Goal: Complete application form

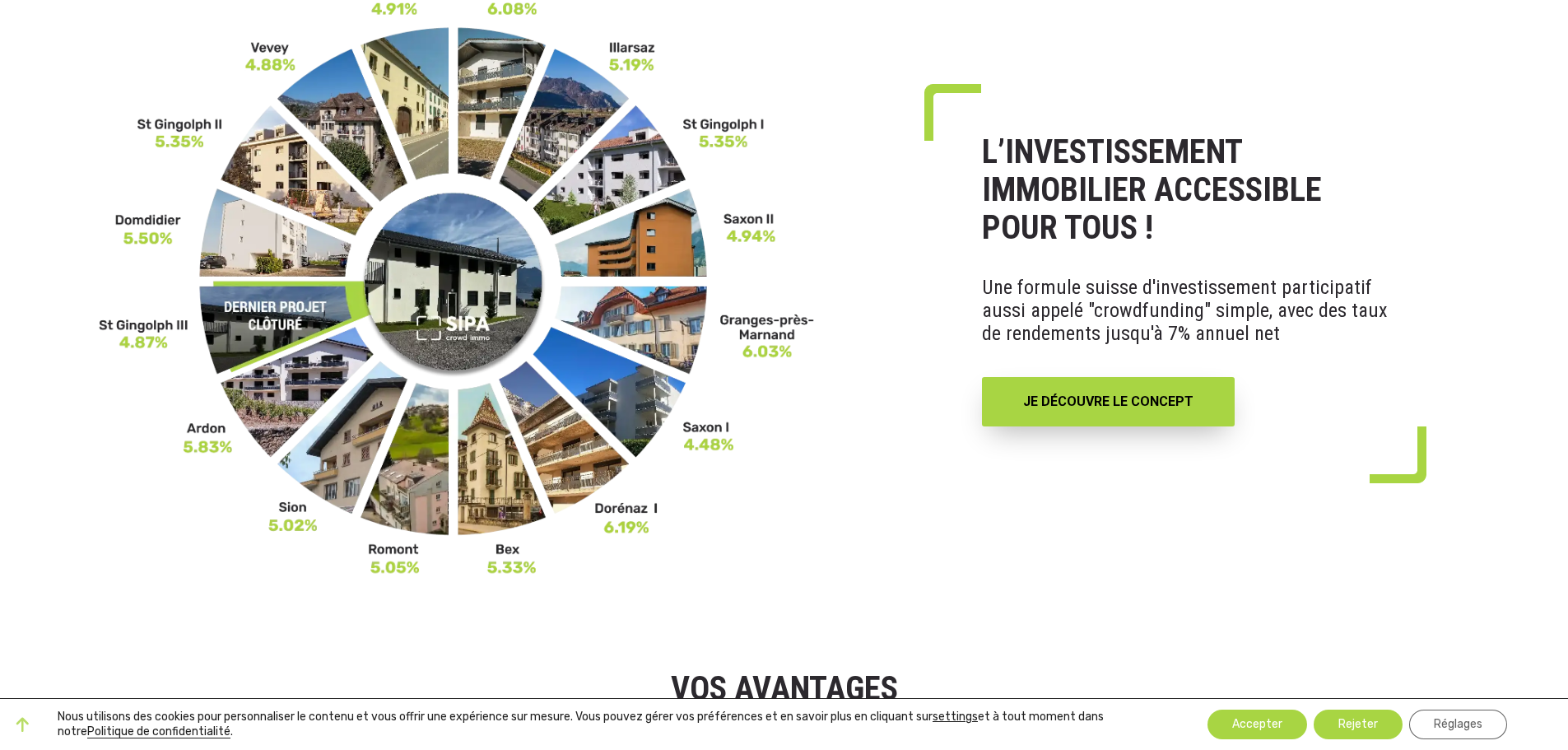
scroll to position [165, 0]
click at [273, 394] on img at bounding box center [457, 279] width 716 height 593
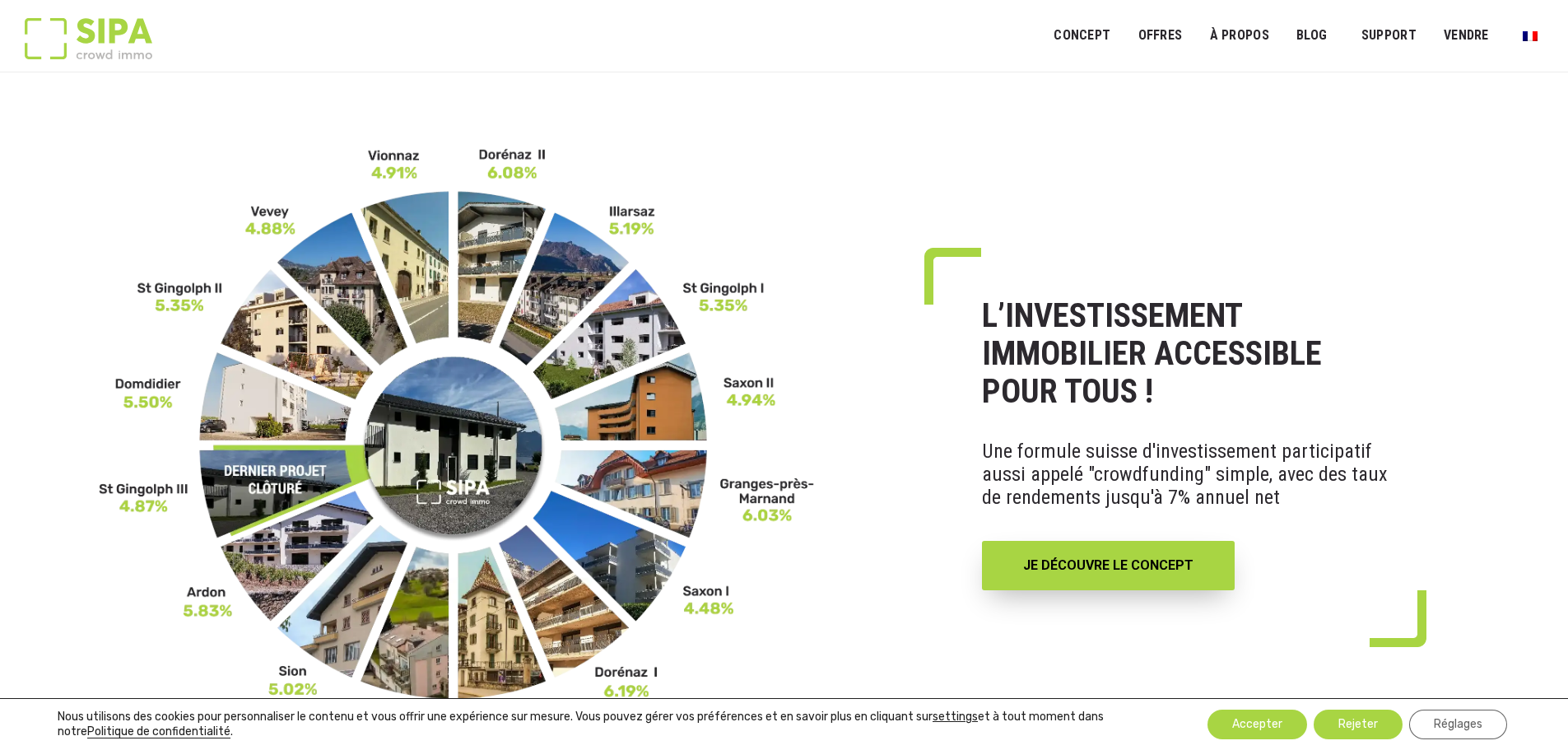
click at [270, 558] on img at bounding box center [457, 443] width 716 height 593
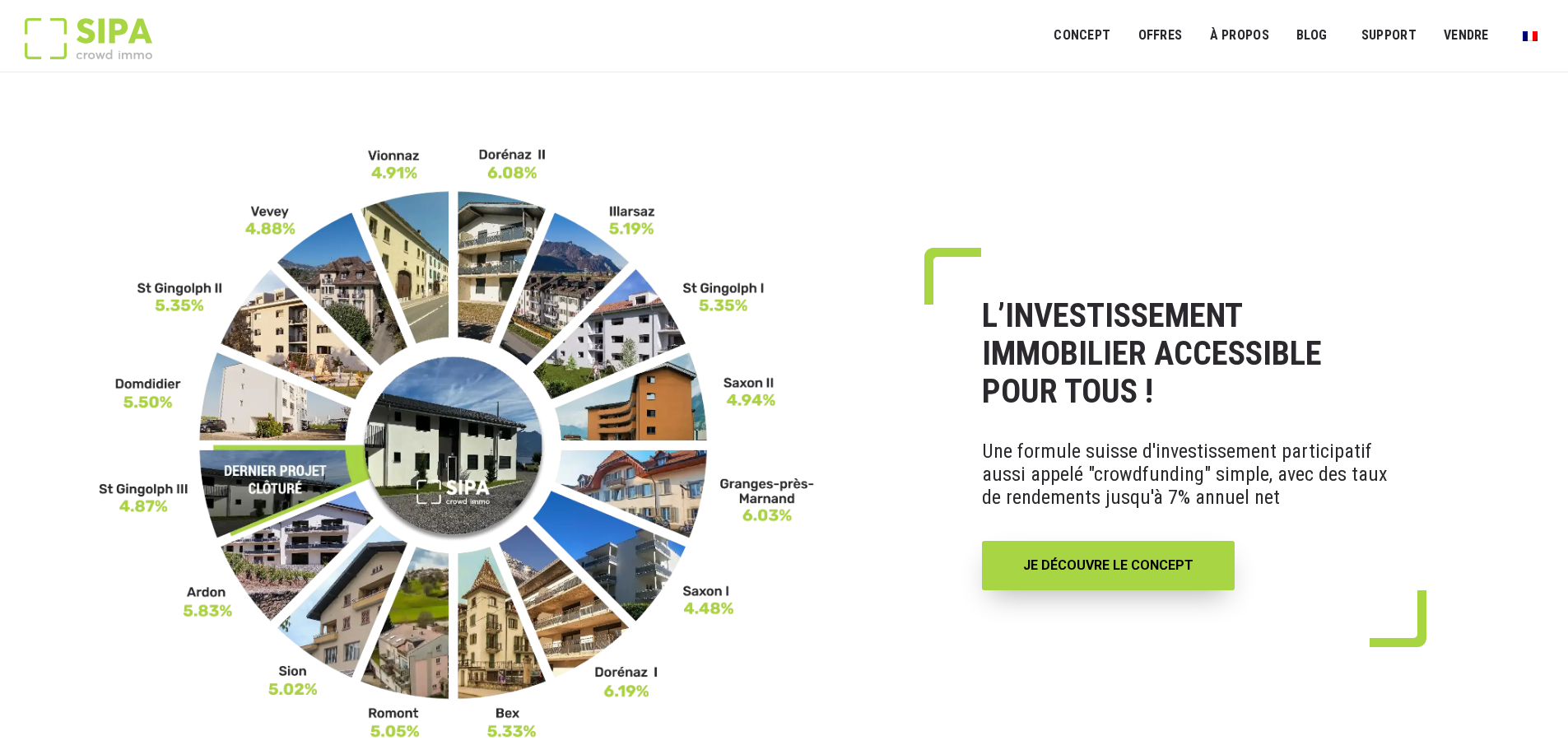
click at [293, 551] on img at bounding box center [457, 443] width 716 height 593
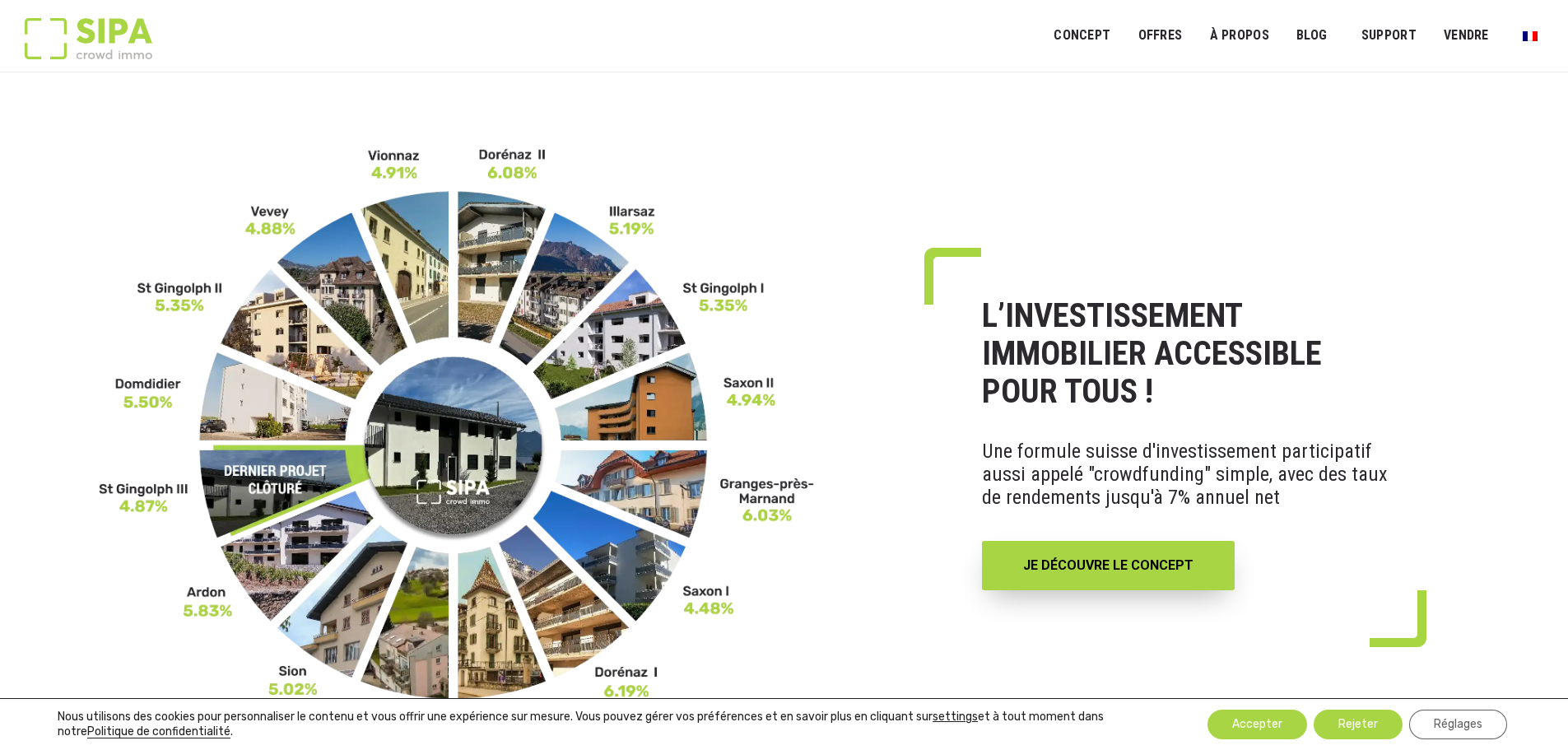
click at [653, 471] on img at bounding box center [457, 443] width 716 height 593
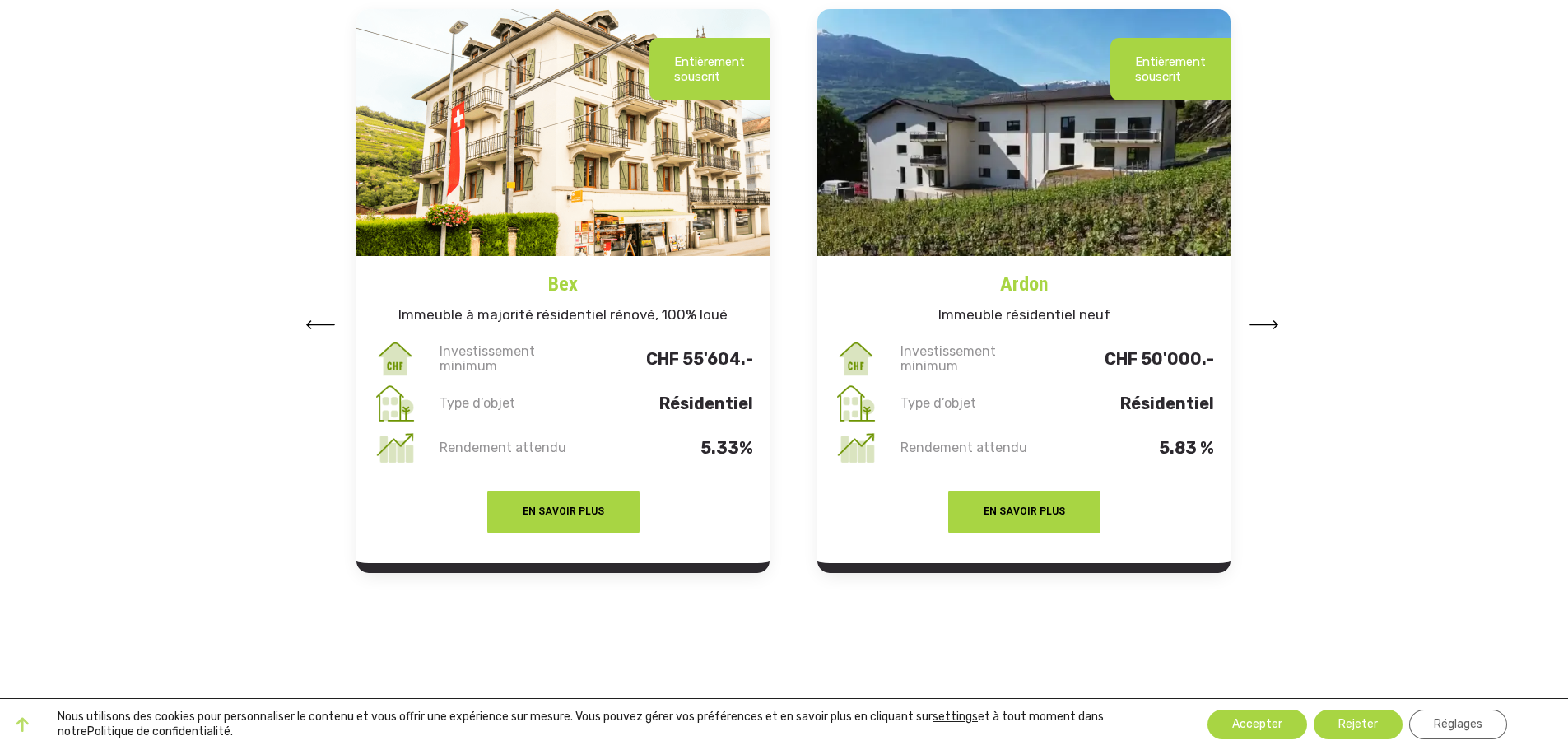
scroll to position [2141, 0]
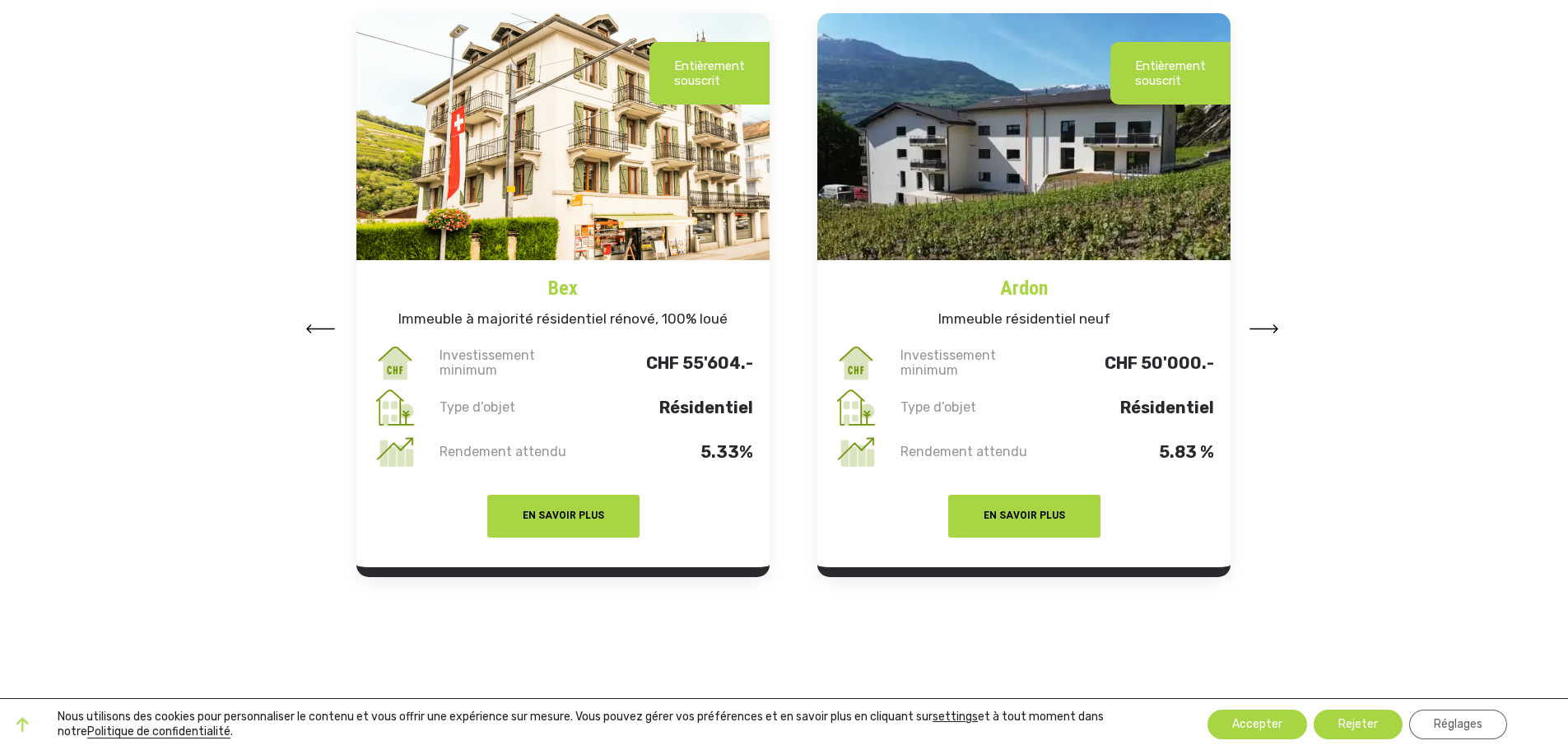
click at [1265, 326] on img at bounding box center [1265, 329] width 30 height 9
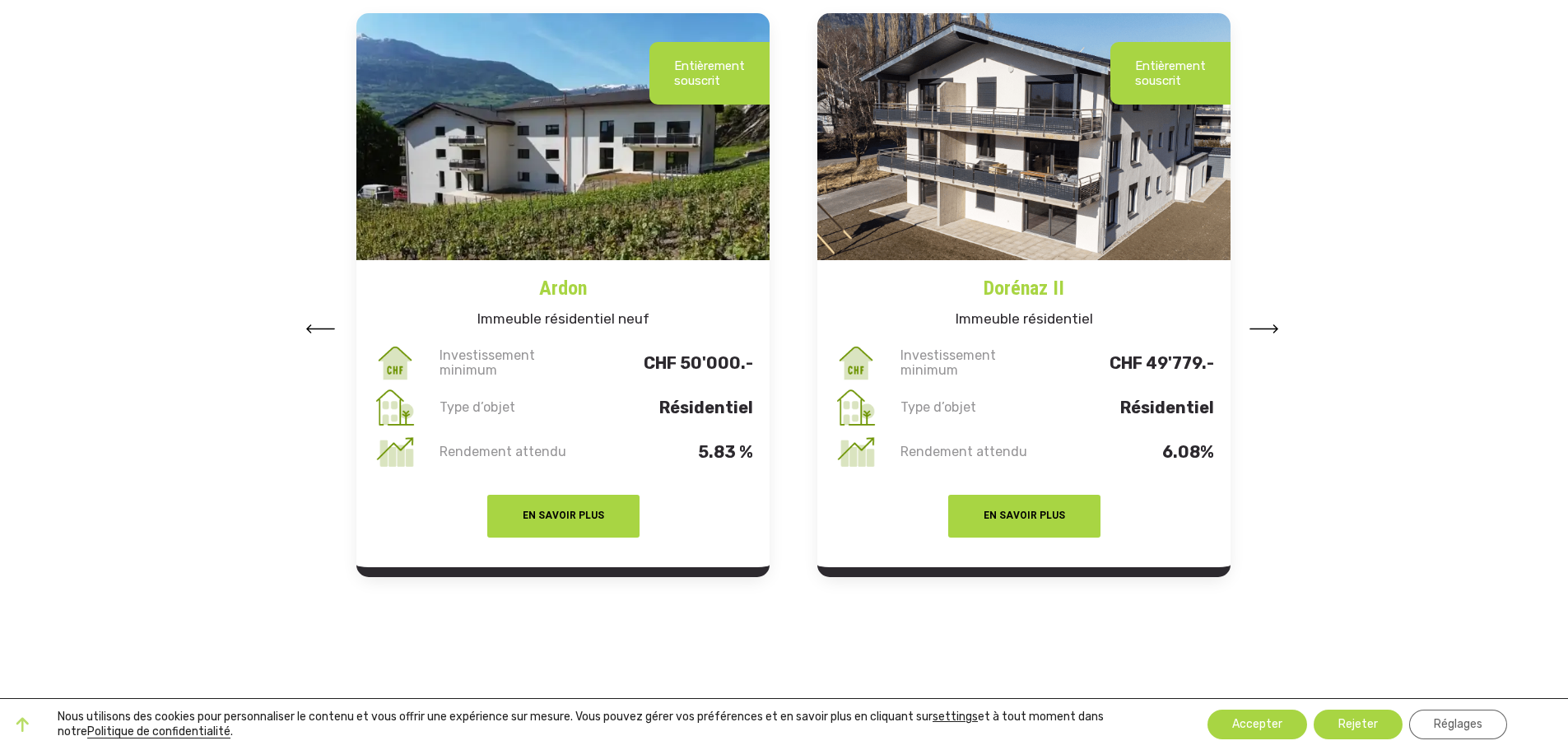
click at [1265, 326] on img at bounding box center [1265, 329] width 30 height 9
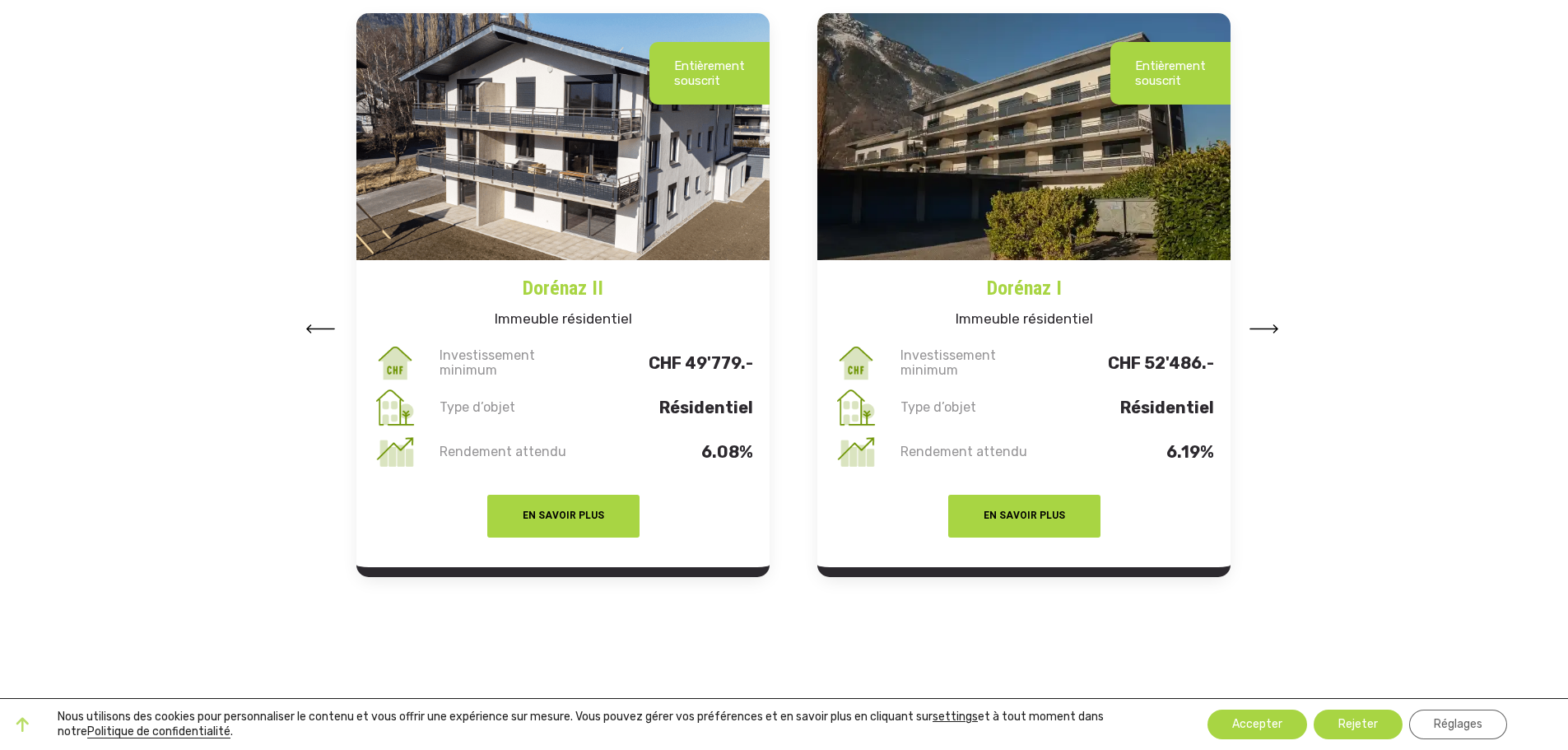
click at [1265, 326] on img at bounding box center [1265, 329] width 30 height 9
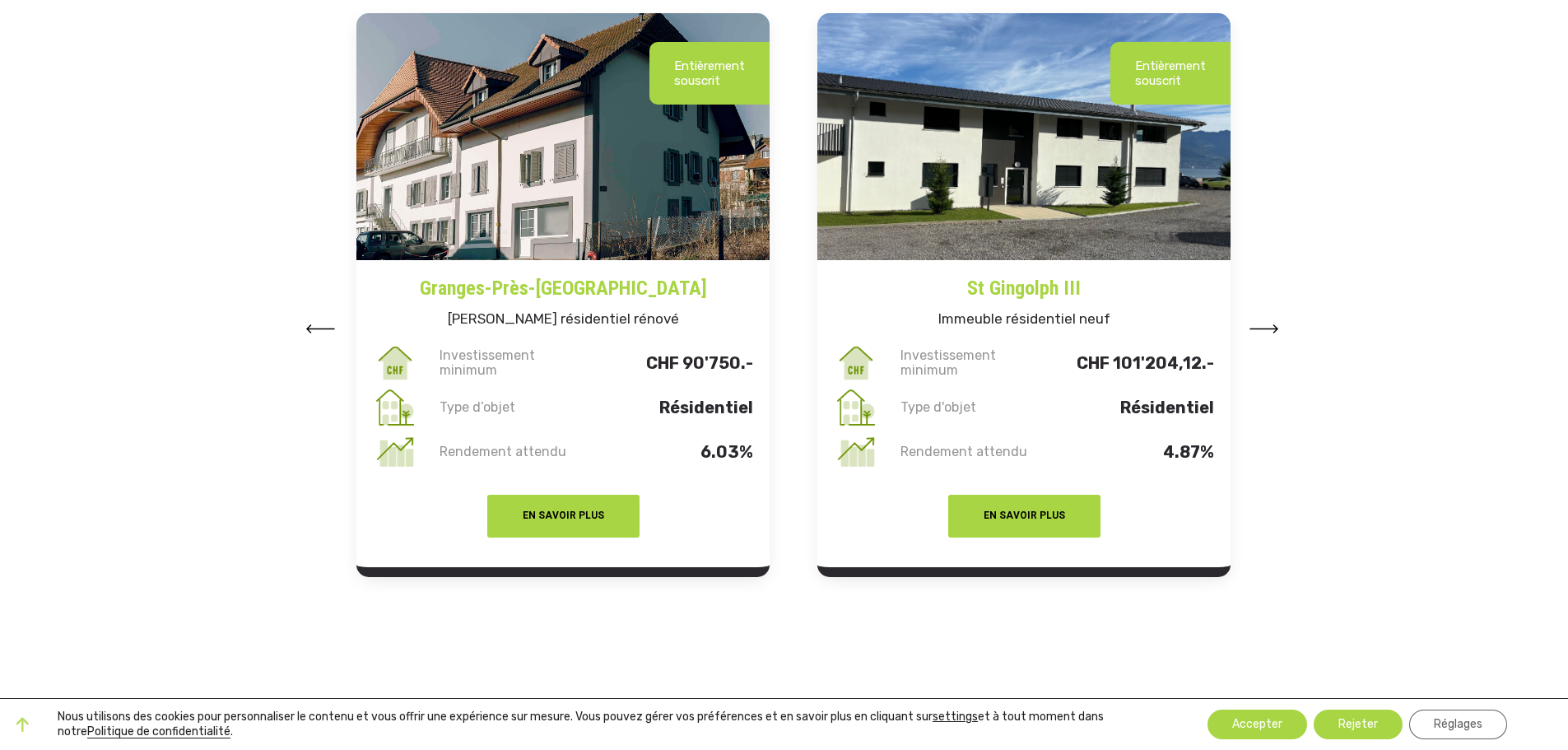
click at [1271, 324] on button at bounding box center [1265, 327] width 30 height 24
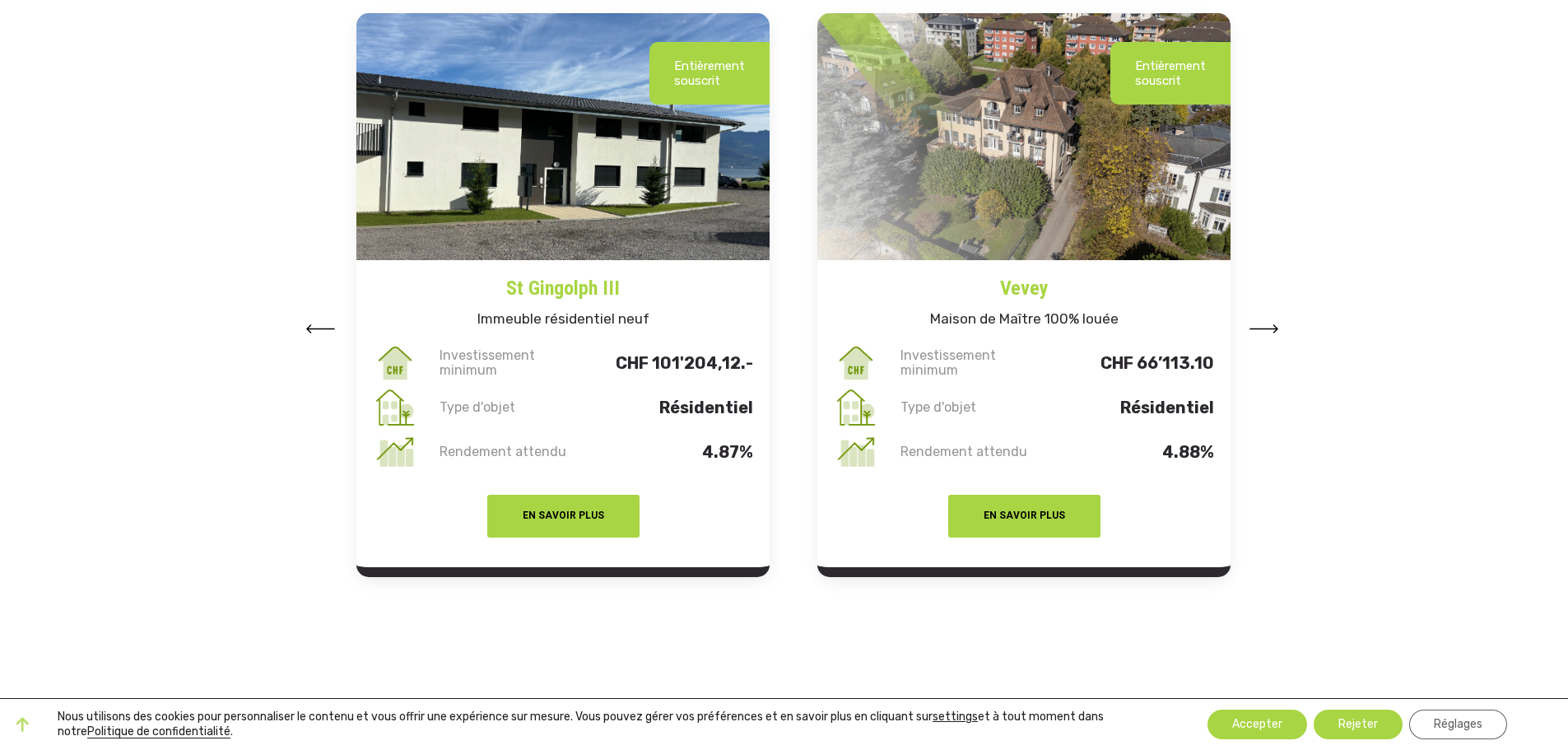
click at [1271, 324] on button at bounding box center [1265, 327] width 30 height 24
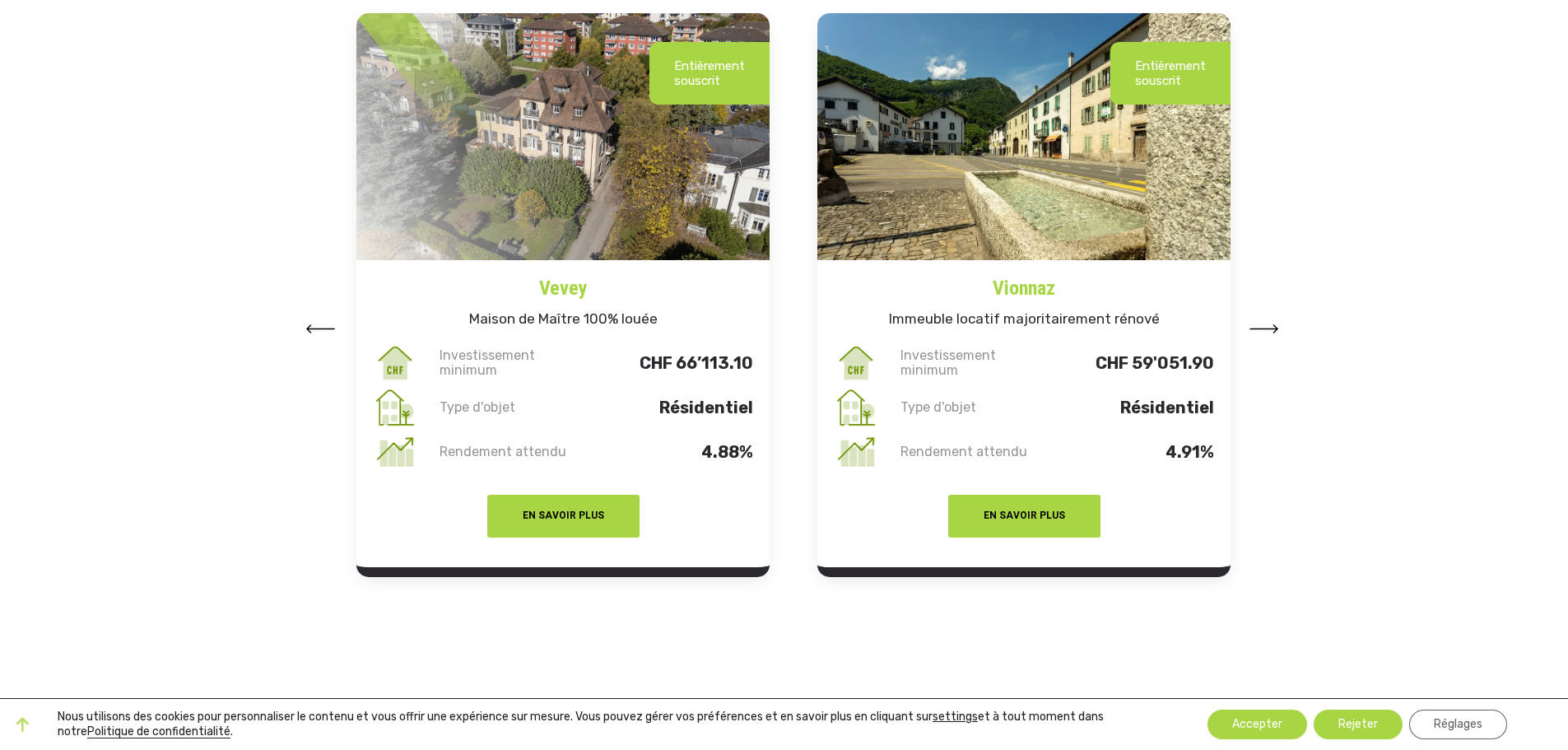
click at [1271, 324] on button at bounding box center [1265, 327] width 30 height 24
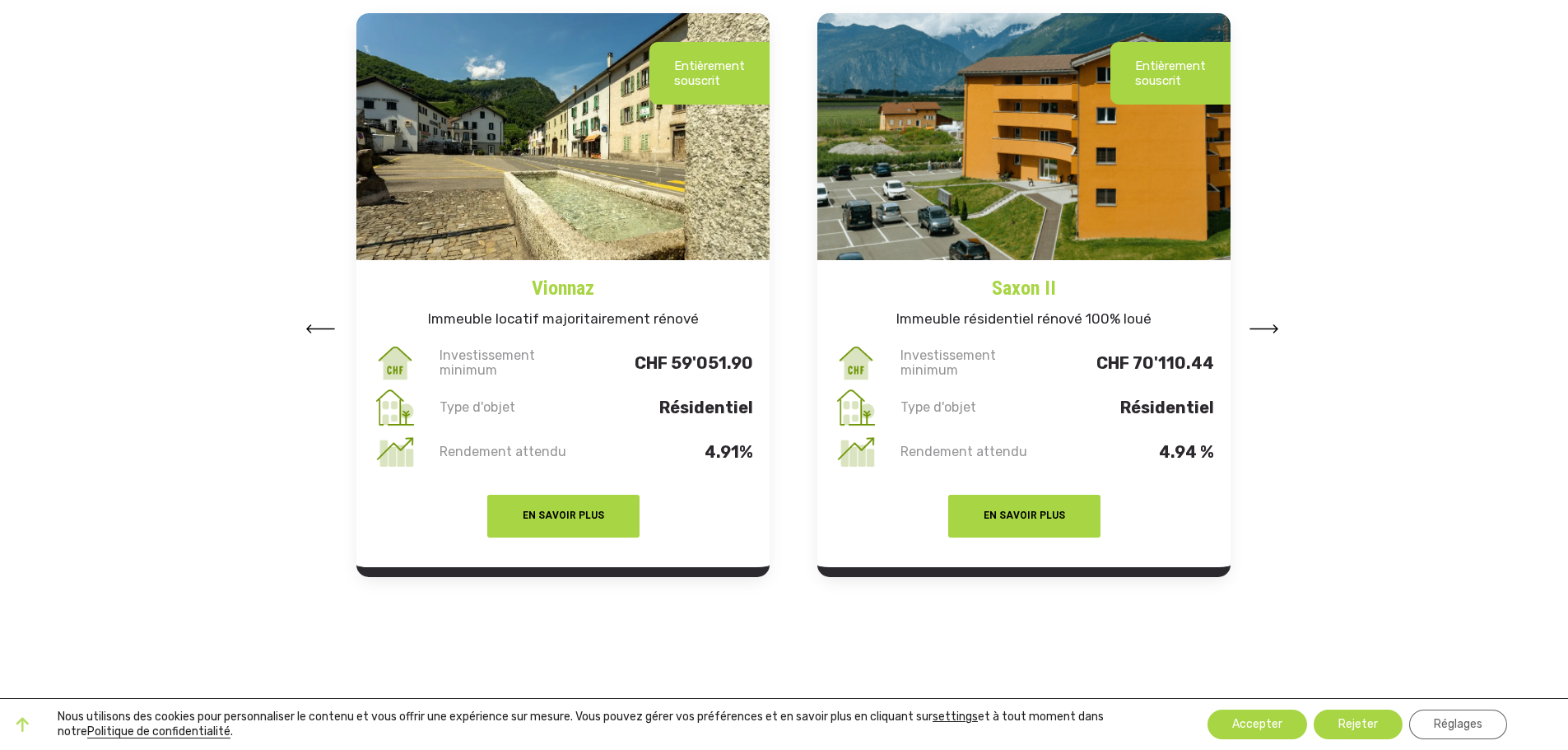
click at [1271, 324] on button at bounding box center [1265, 327] width 30 height 24
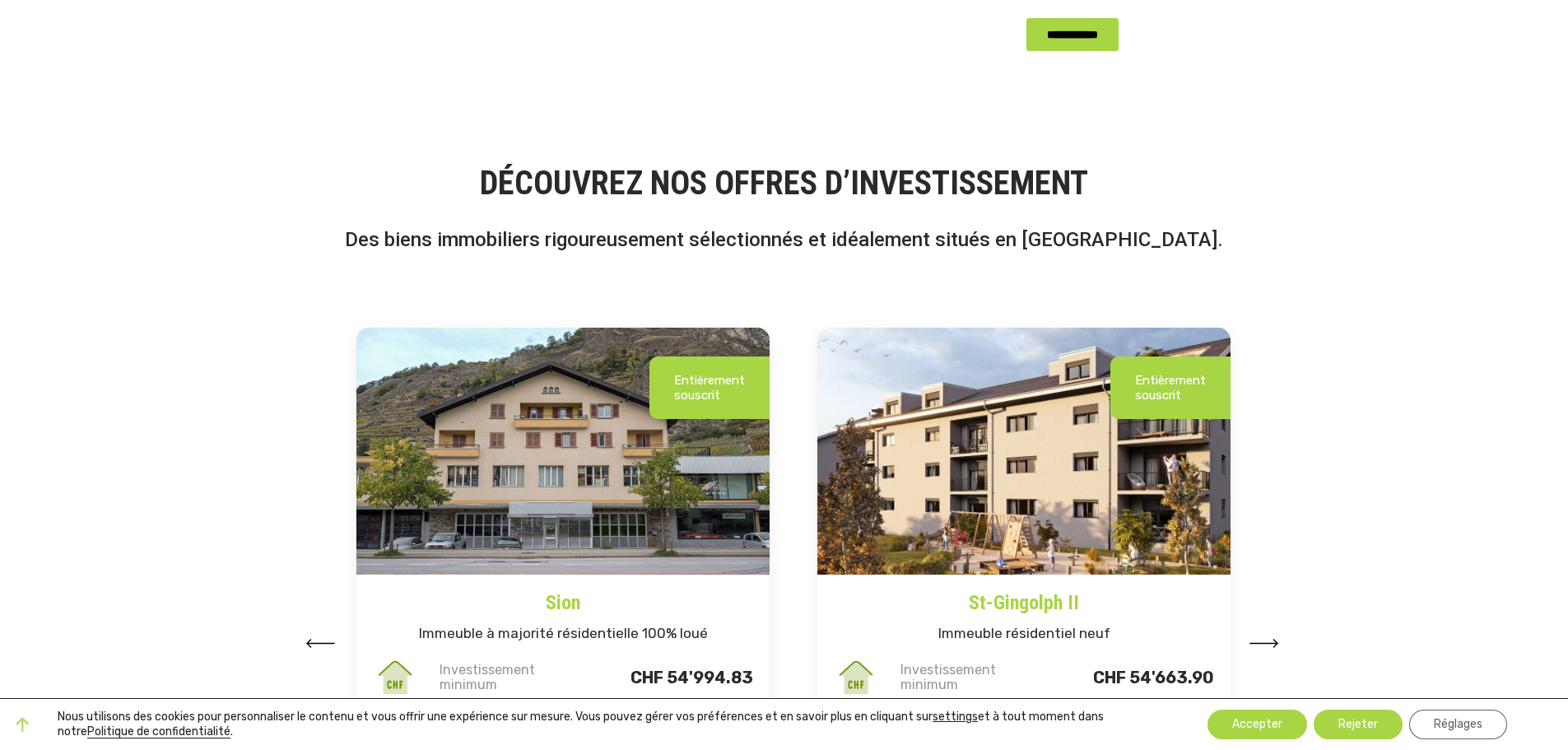
scroll to position [1812, 0]
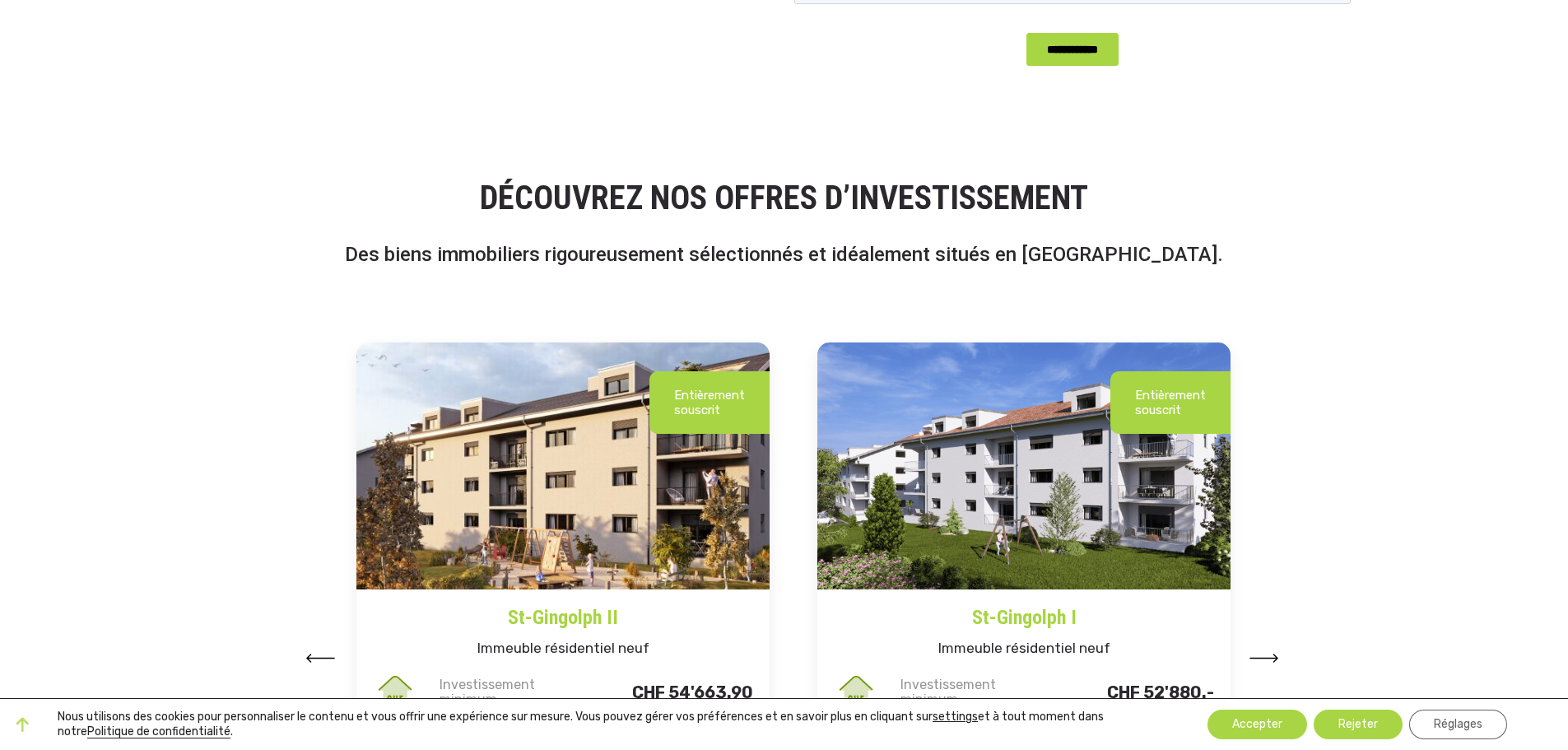
click at [1423, 47] on section "Inscrivez-vous à notre newsletter pour rester informé sur les nouvelles du marc…" at bounding box center [784, 23] width 1568 height 209
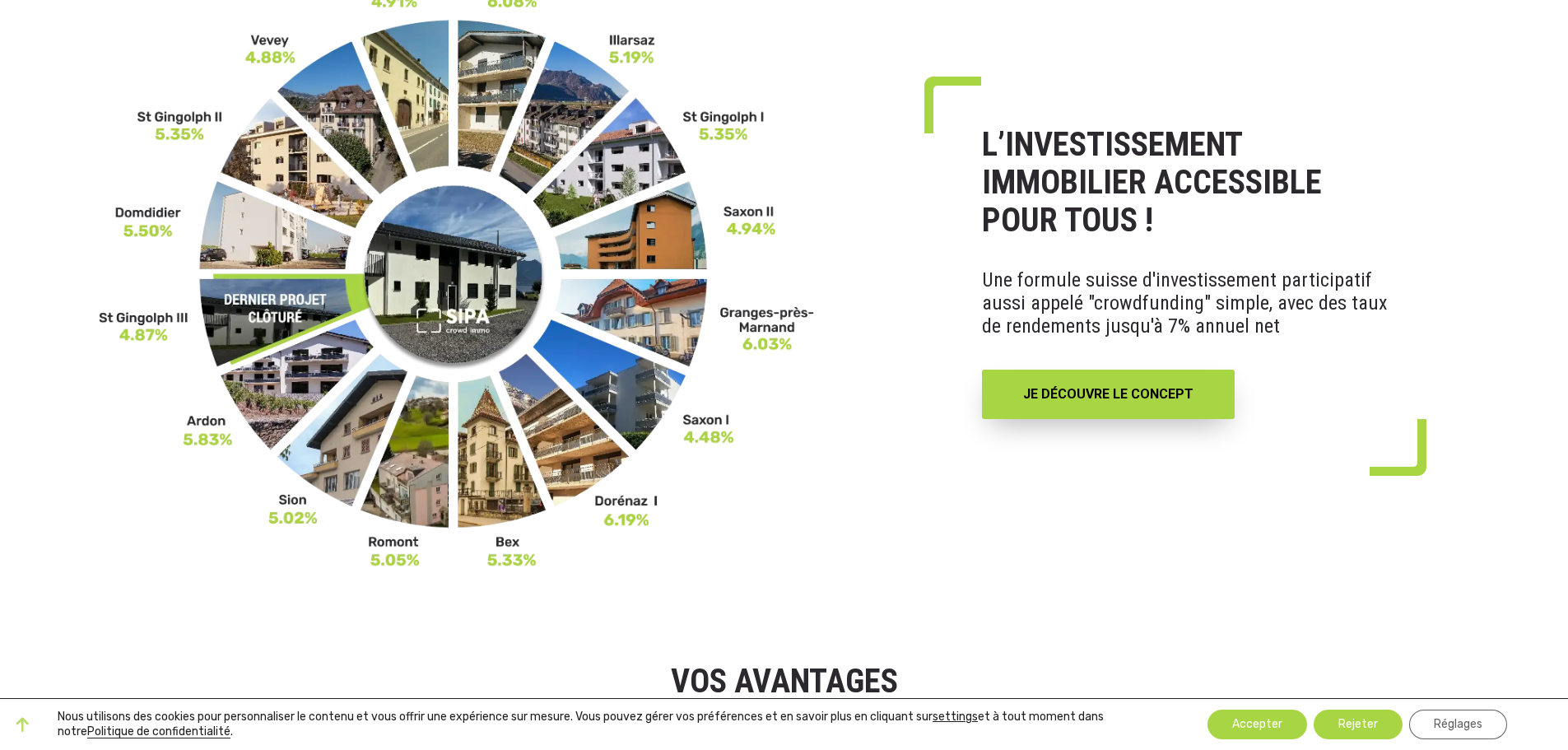
scroll to position [165, 0]
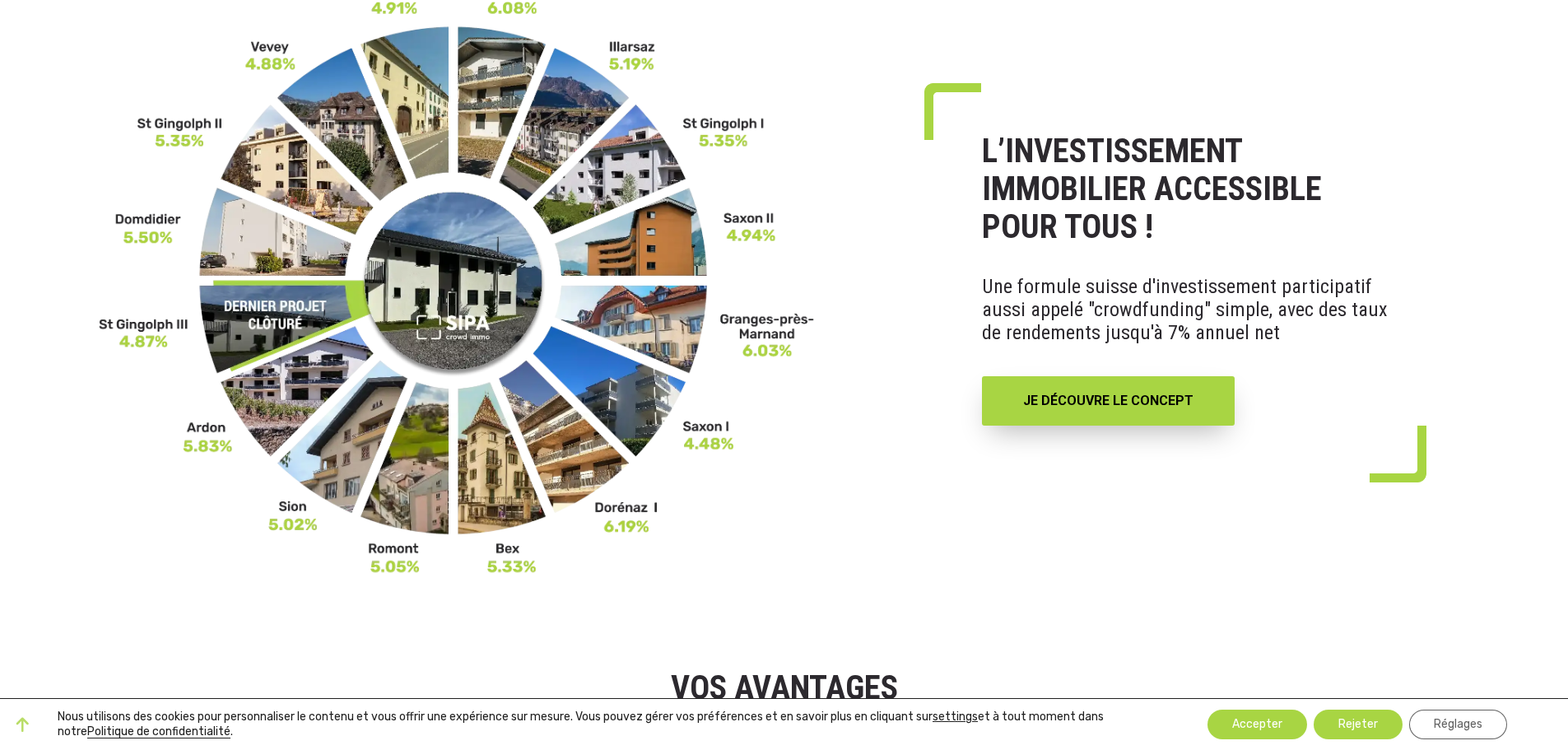
click at [242, 305] on img at bounding box center [457, 279] width 716 height 593
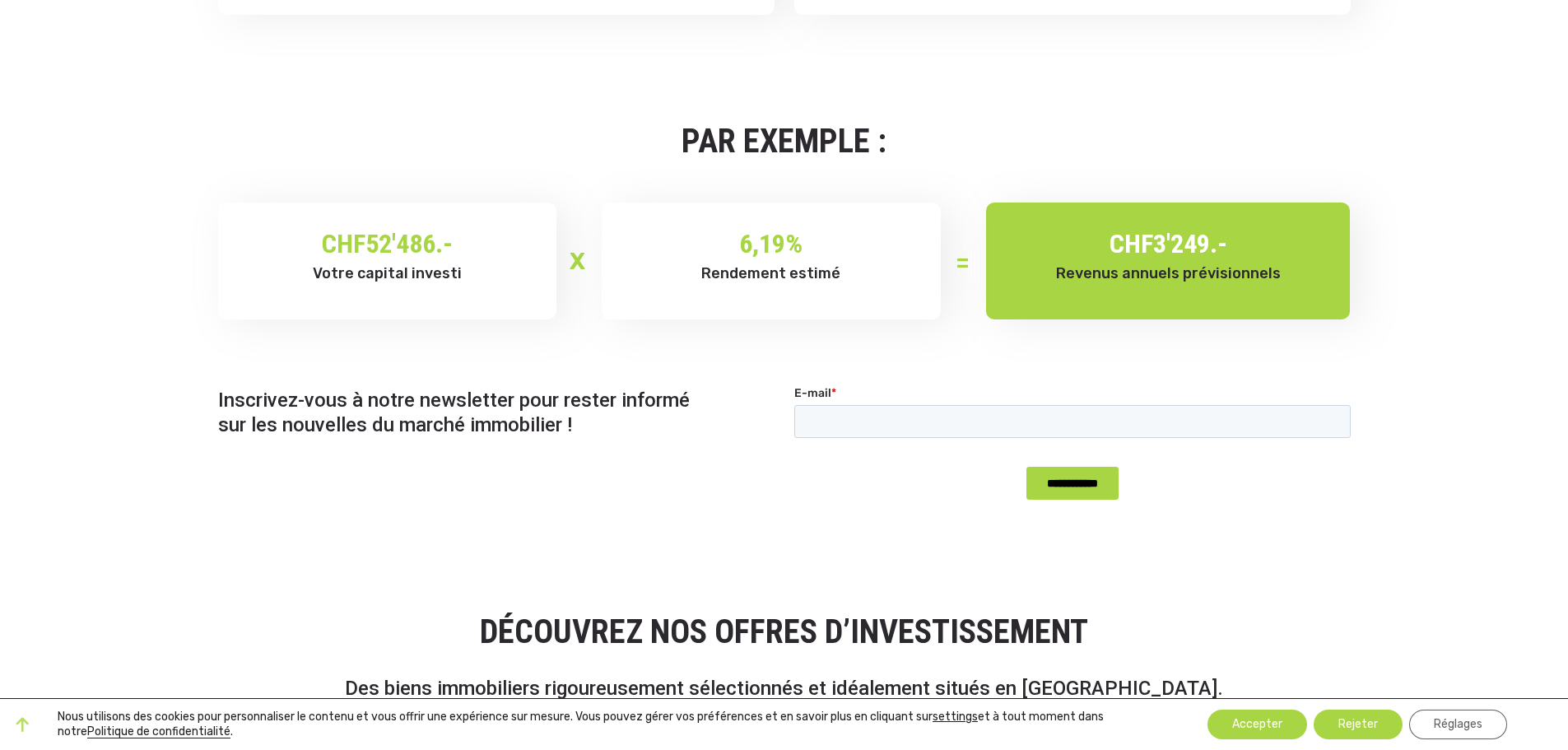
scroll to position [1482, 0]
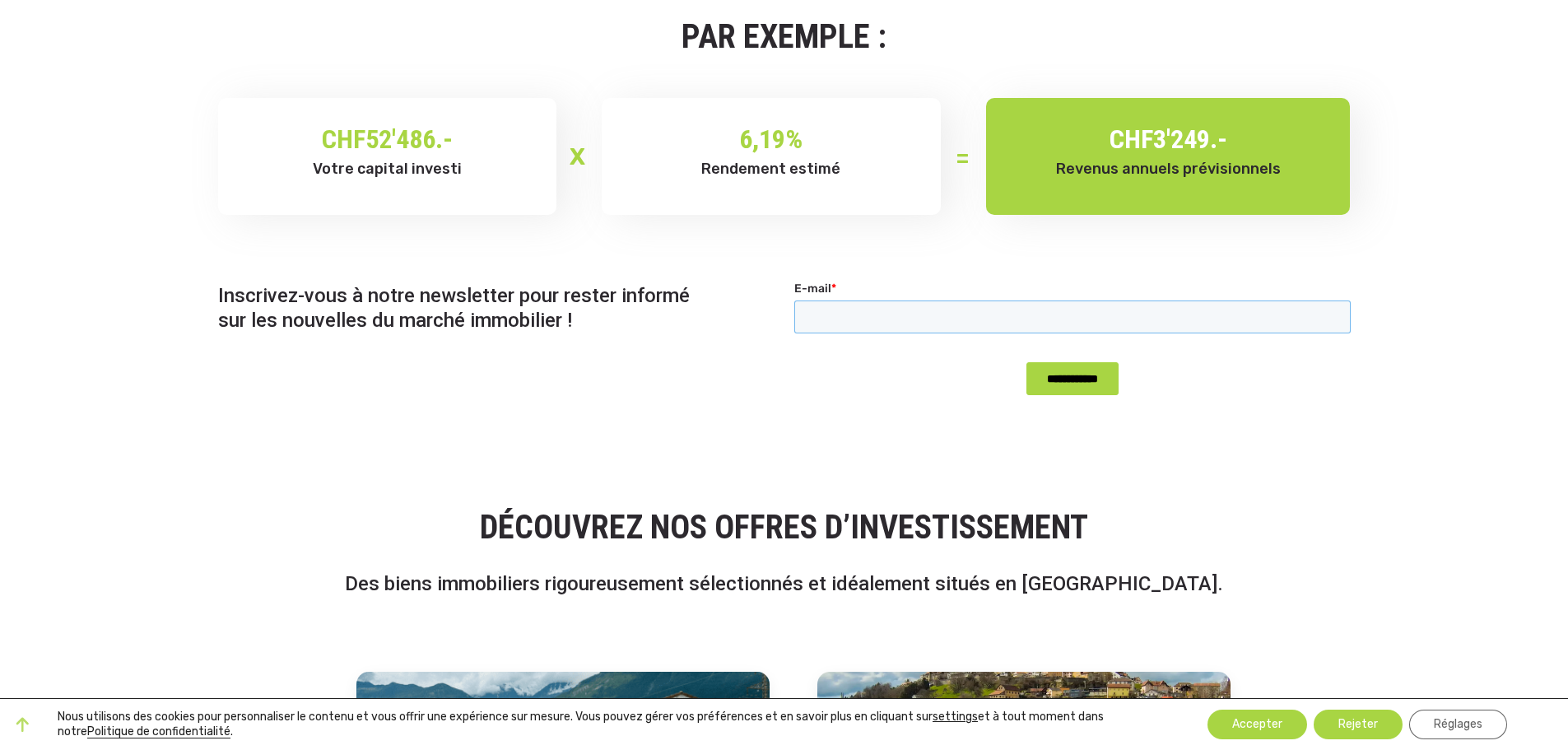
click at [817, 317] on input "E-mail *" at bounding box center [1072, 315] width 557 height 33
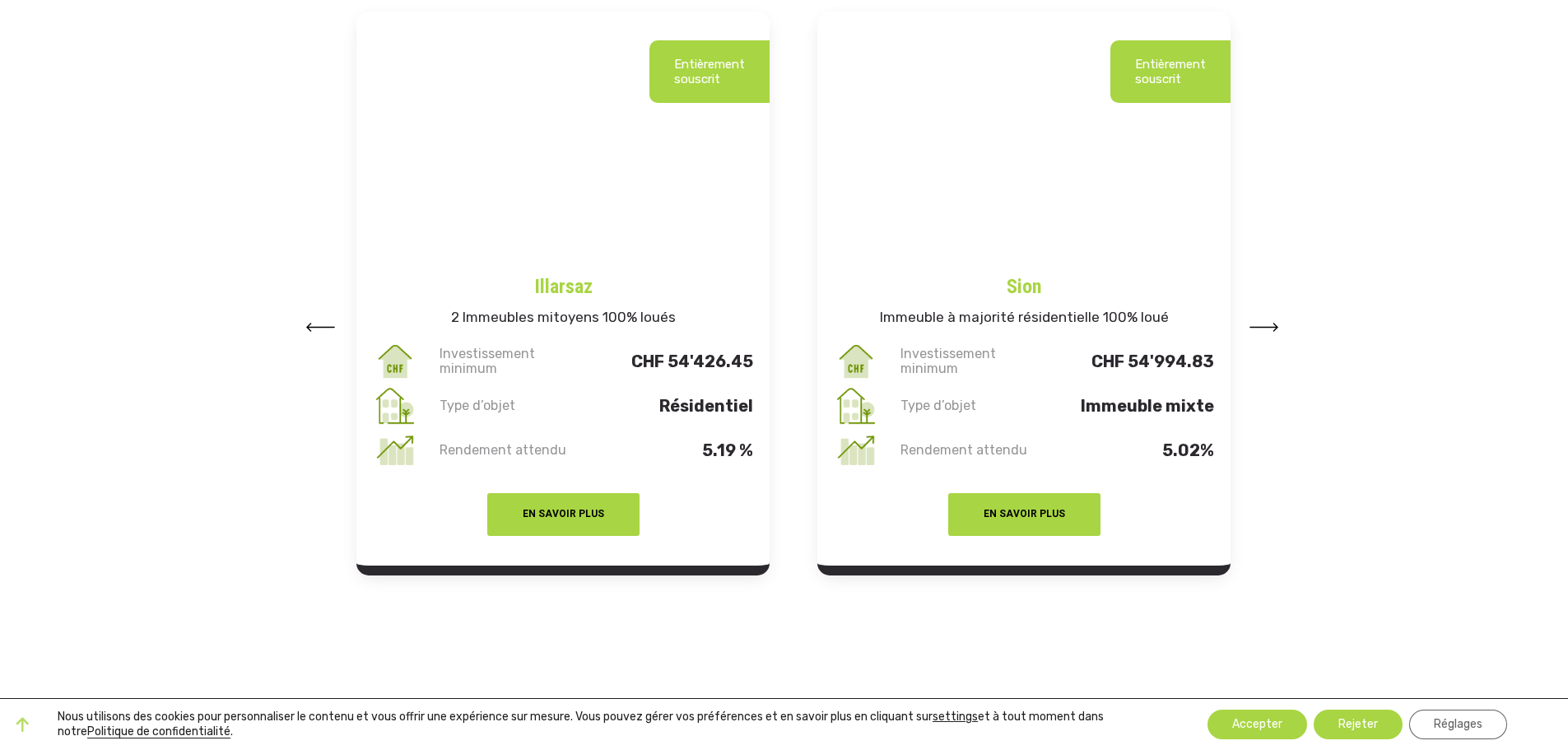
scroll to position [2223, 0]
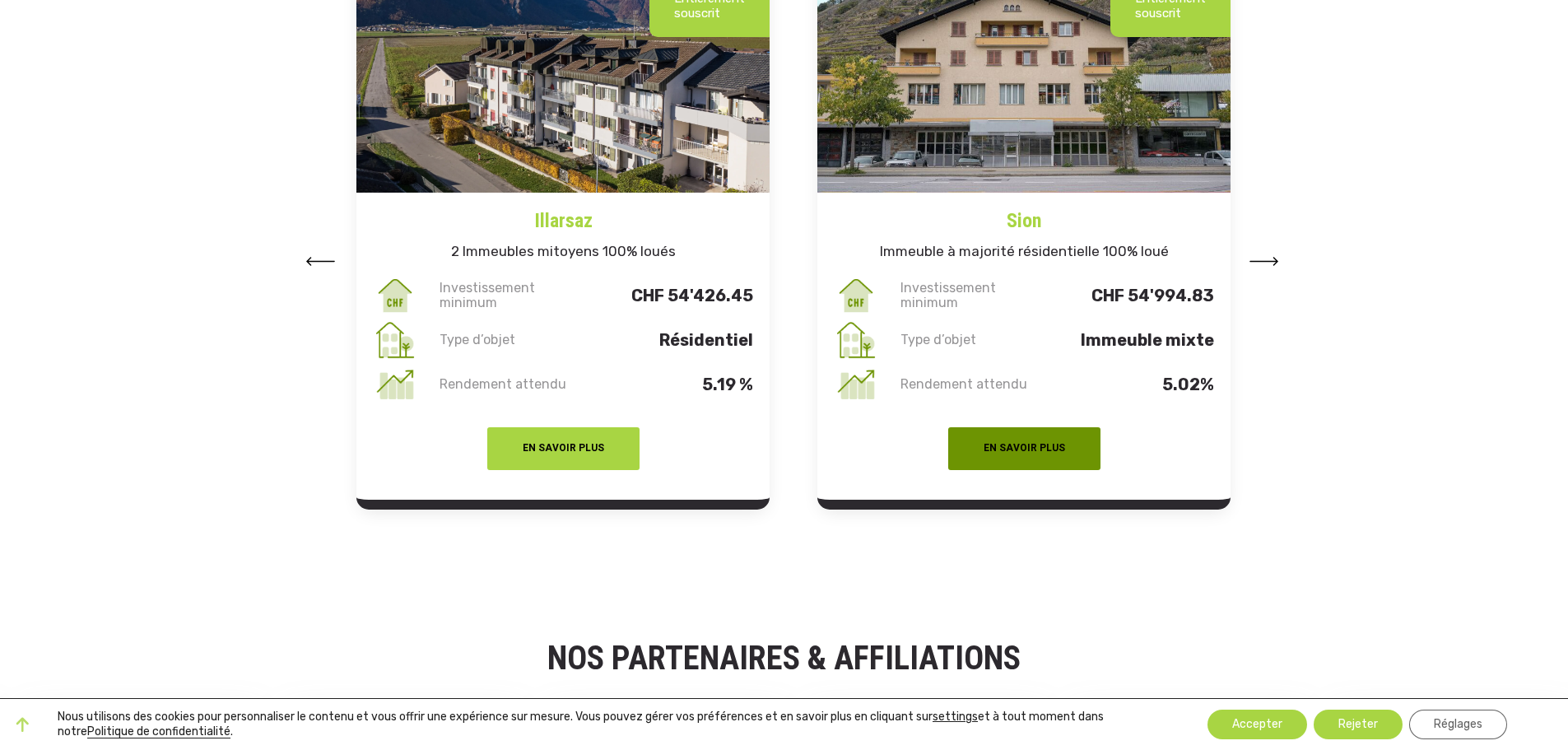
click at [1044, 424] on center "EN SAVOIR PLUS" at bounding box center [1023, 445] width 413 height 76
click at [1028, 441] on button "EN SAVOIR PLUS" at bounding box center [1024, 449] width 152 height 43
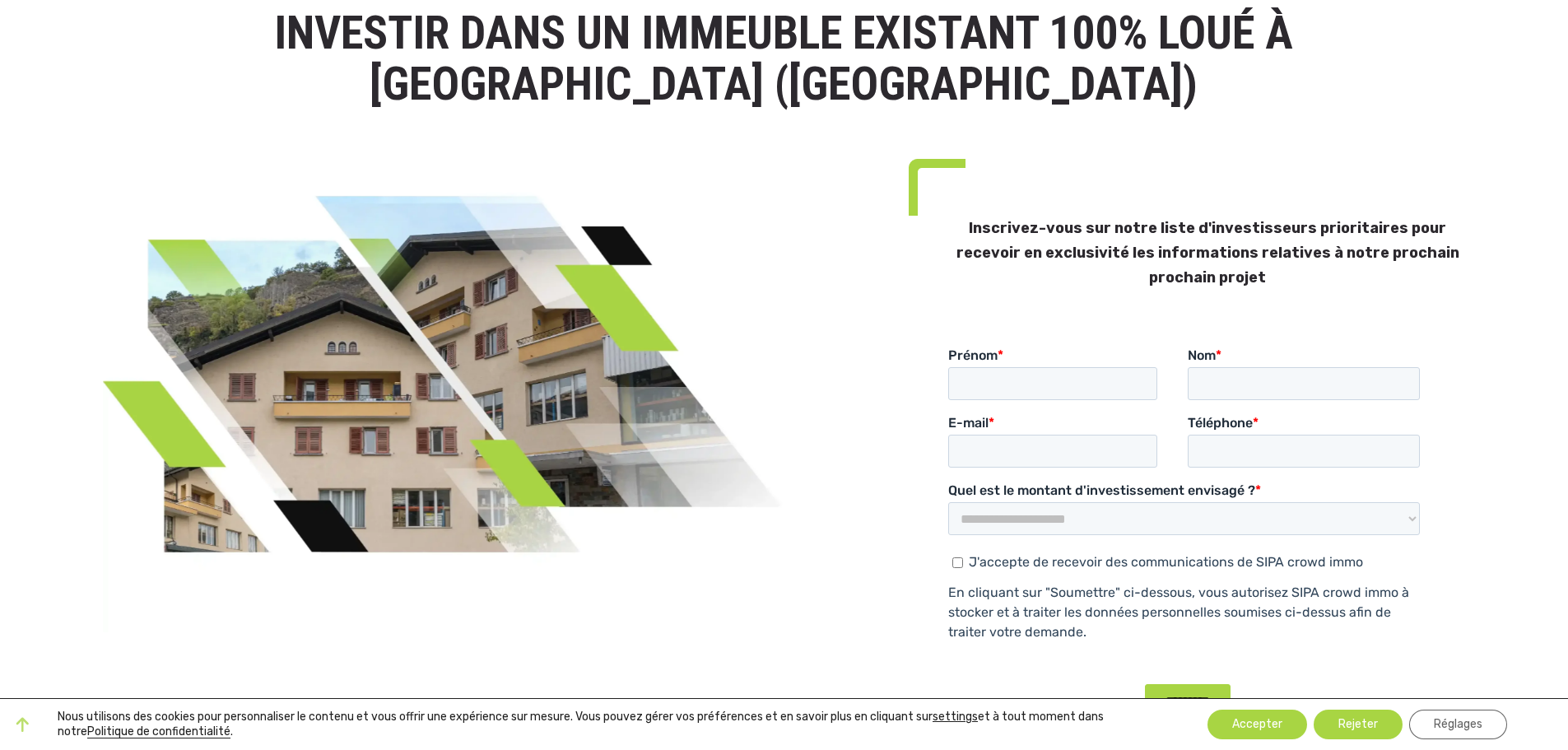
scroll to position [82, 0]
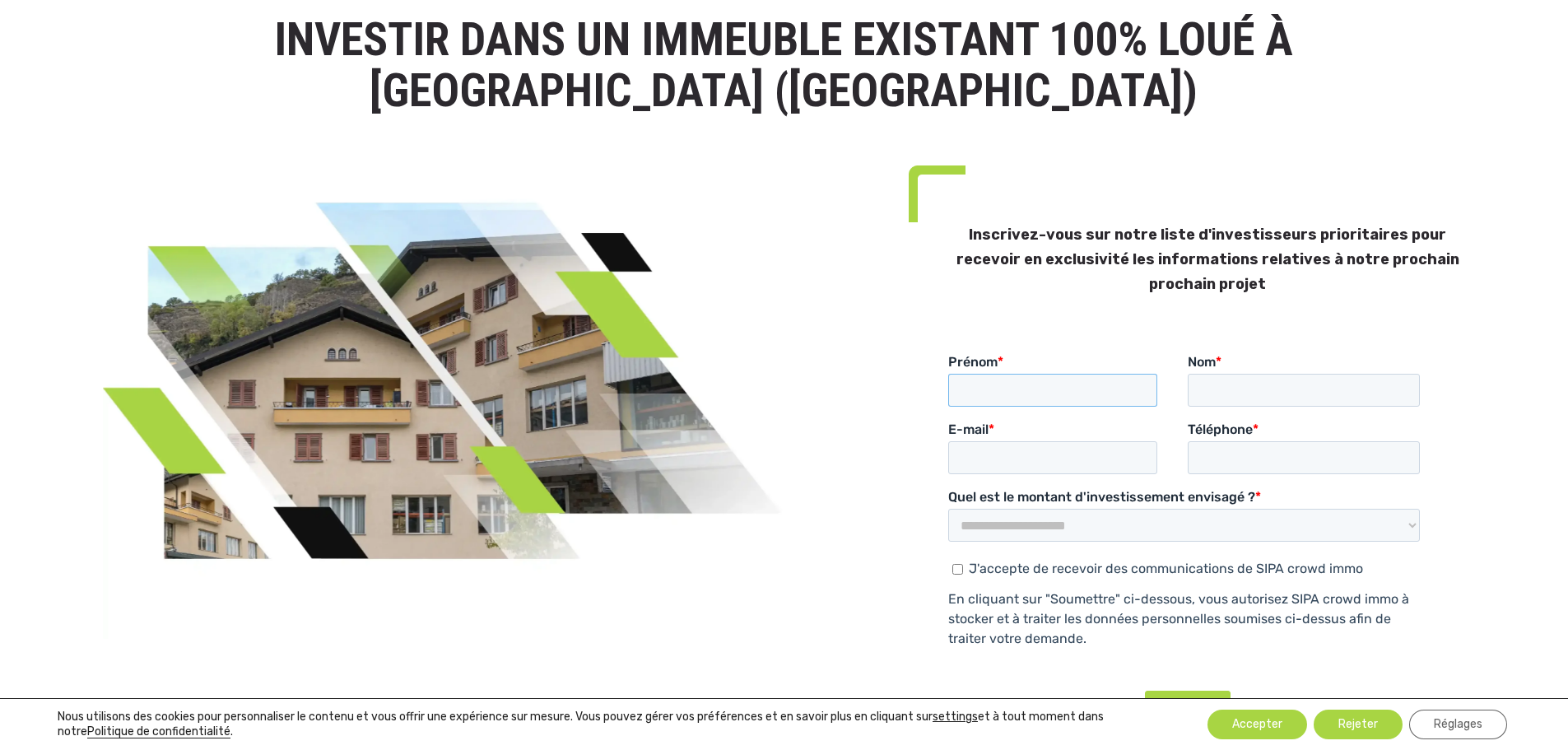
click at [968, 389] on input "Prénom *" at bounding box center [1052, 390] width 209 height 33
type input "*********"
type input "**********"
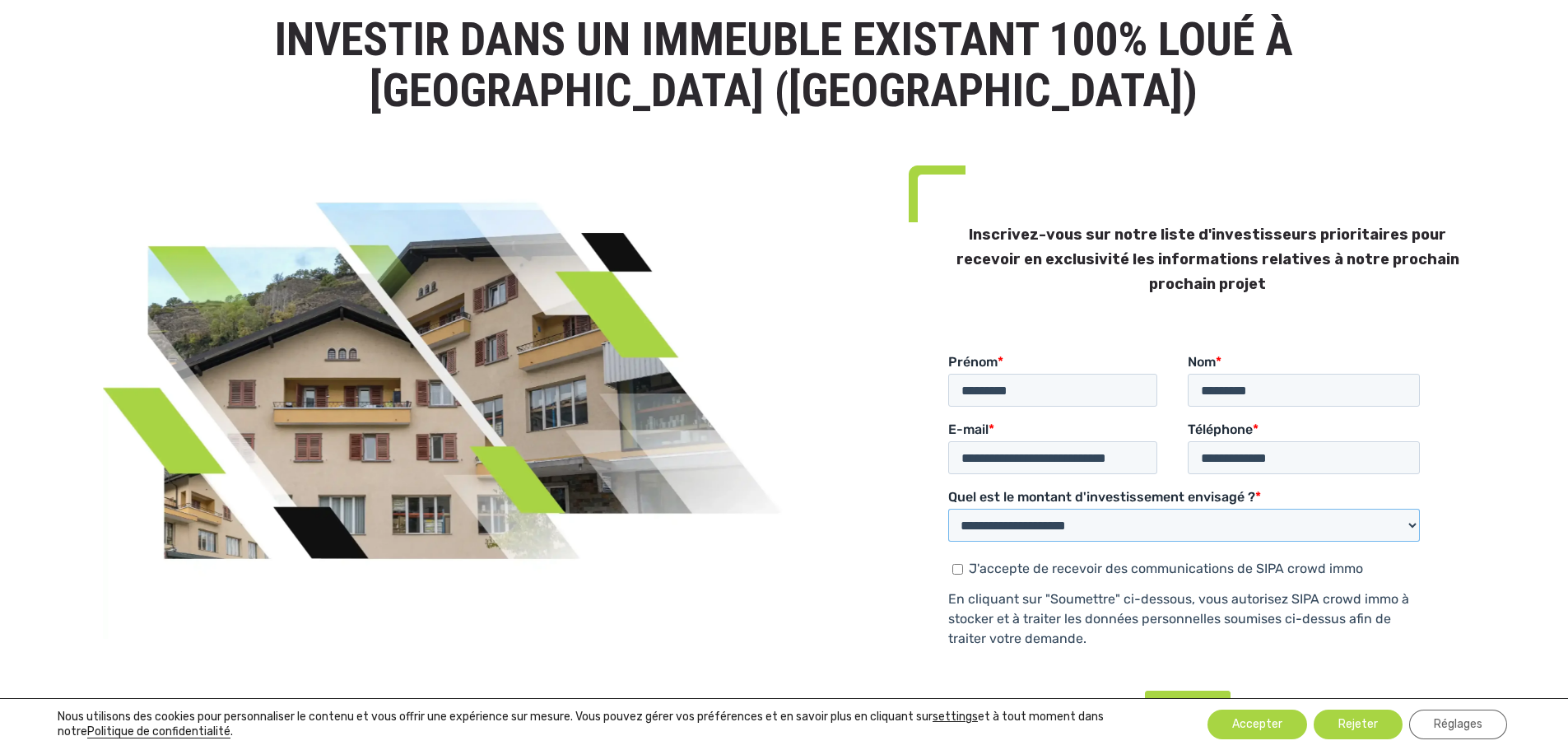
click at [1415, 520] on select "**********" at bounding box center [1184, 524] width 472 height 33
select select "**********"
click at [948, 508] on select "**********" at bounding box center [1184, 524] width 472 height 33
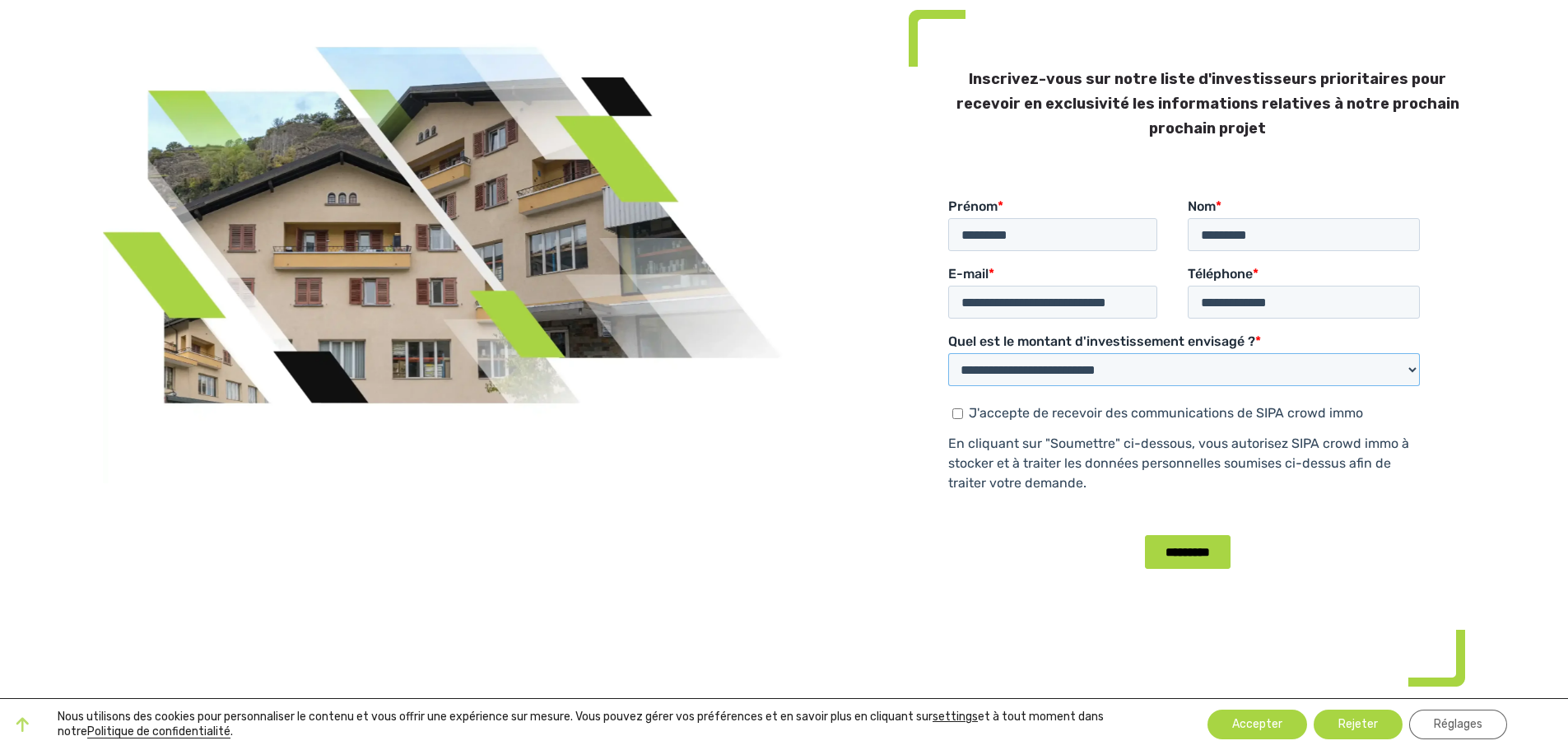
scroll to position [329, 0]
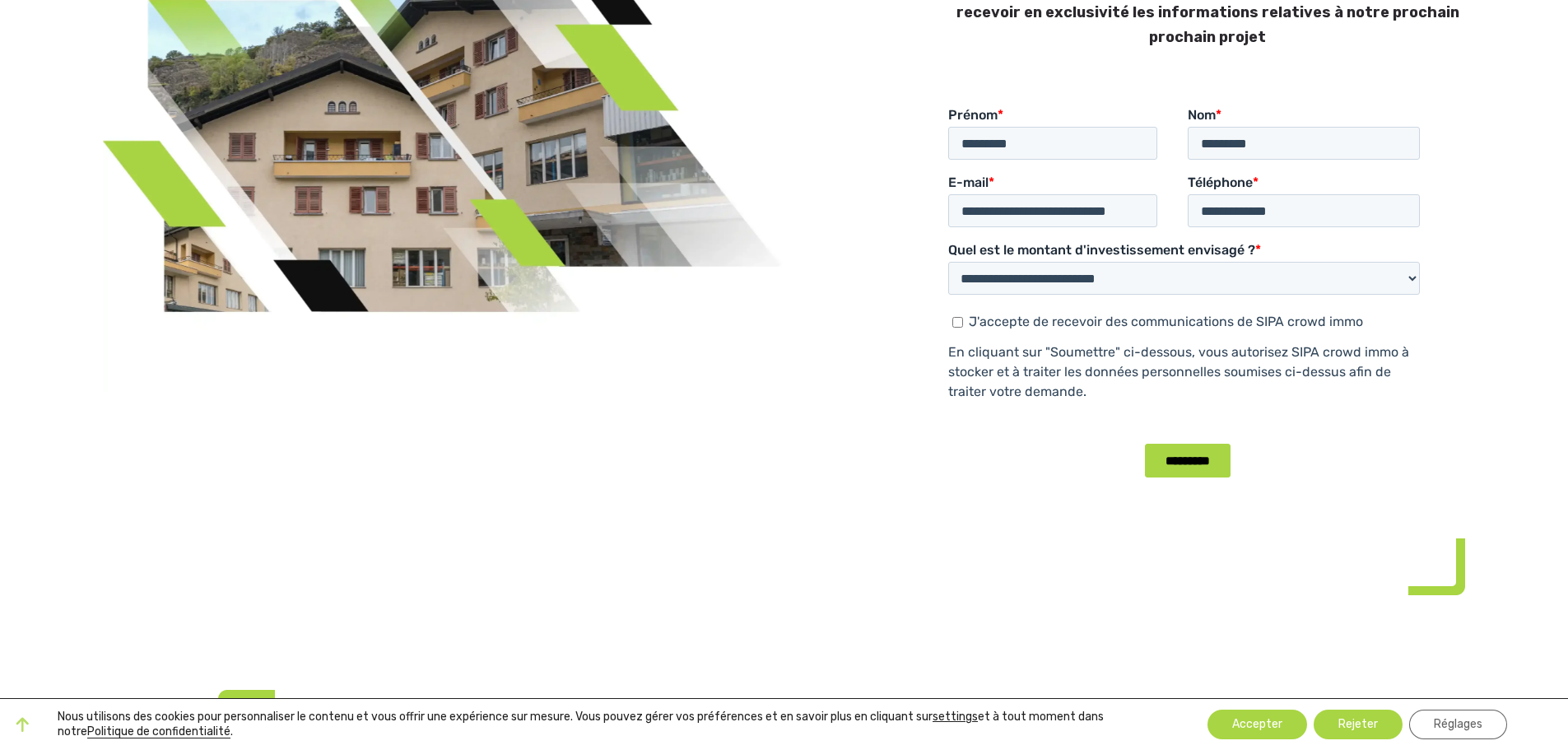
click at [1200, 451] on input "*********" at bounding box center [1187, 461] width 86 height 34
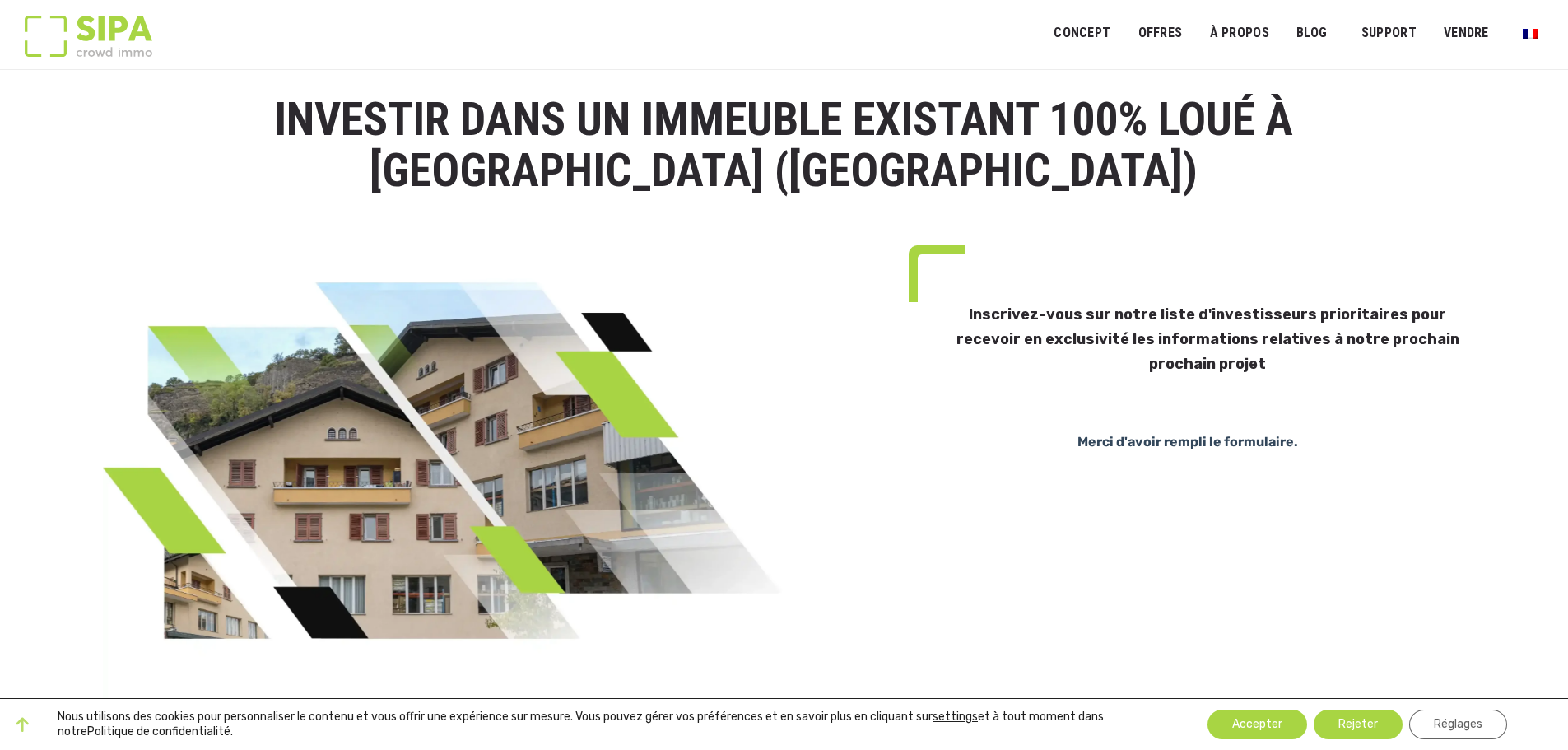
scroll to position [0, 0]
